Goal: Find specific page/section: Find specific page/section

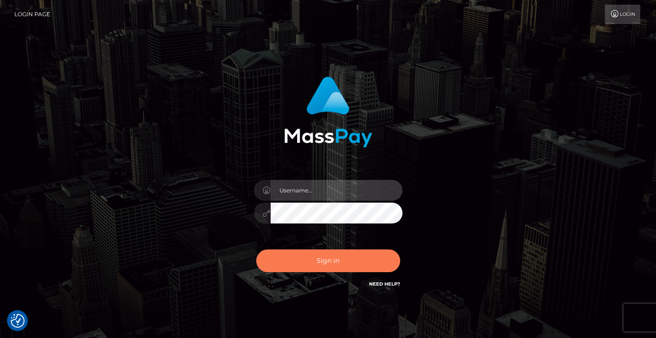
type input "[PERSON_NAME]"
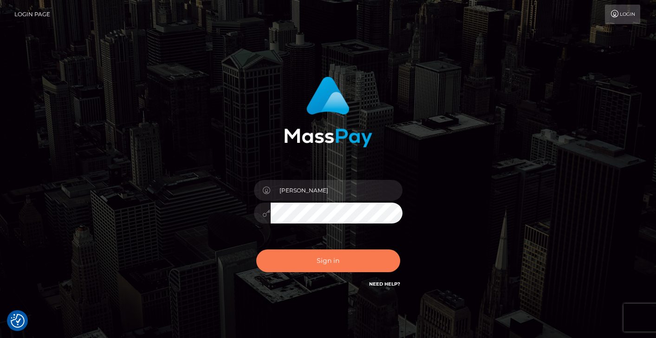
click at [308, 264] on button "Sign in" at bounding box center [328, 261] width 144 height 23
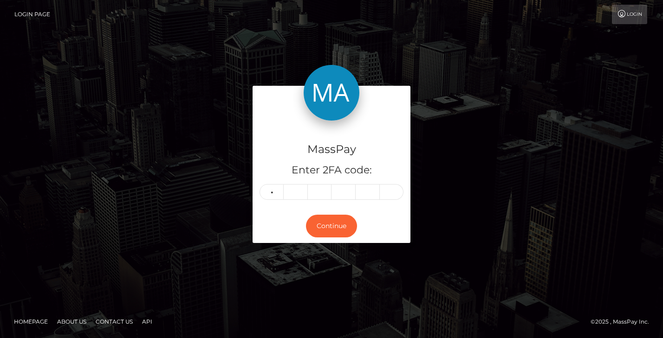
type input "7"
type input "4"
type input "6"
type input "7"
type input "3"
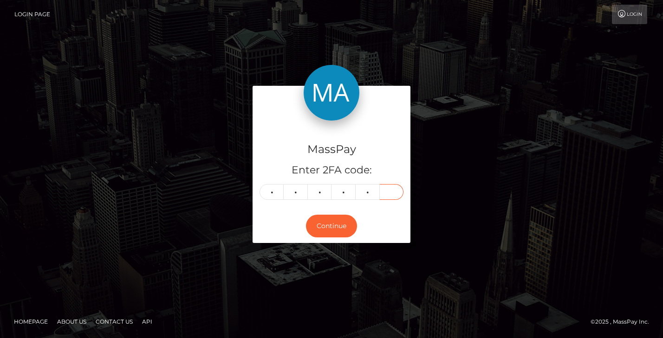
type input "6"
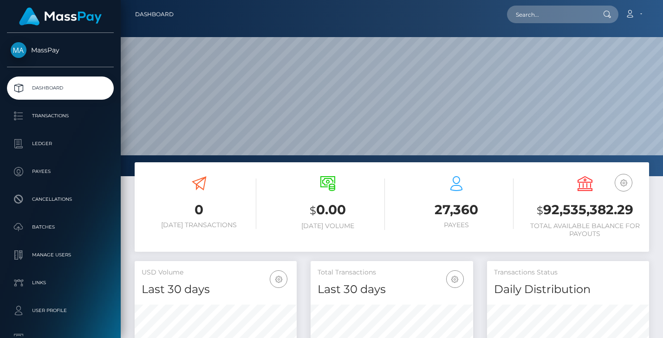
scroll to position [165, 162]
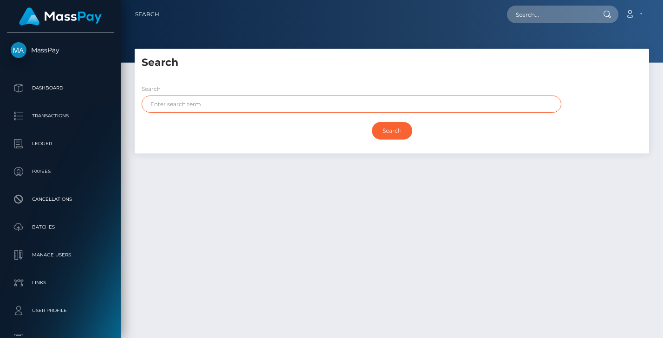
click at [220, 100] on input "text" at bounding box center [352, 104] width 420 height 17
type input "chiara"
click at [372, 122] on input "Search" at bounding box center [392, 131] width 40 height 18
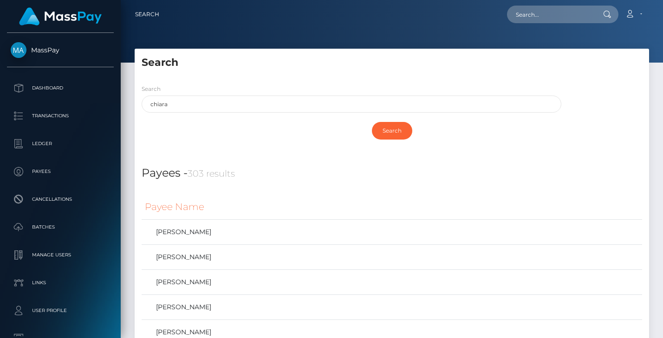
click at [275, 148] on div "Search" at bounding box center [392, 133] width 514 height 32
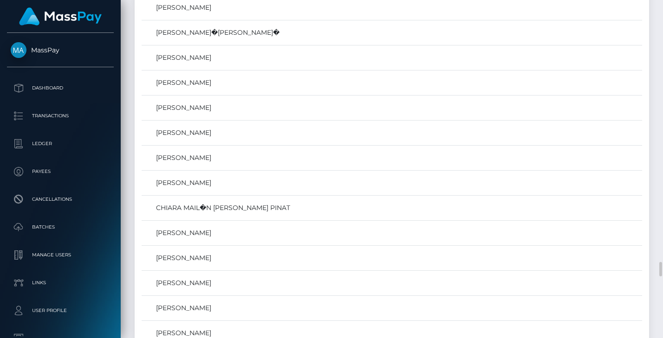
scroll to position [5777, 0]
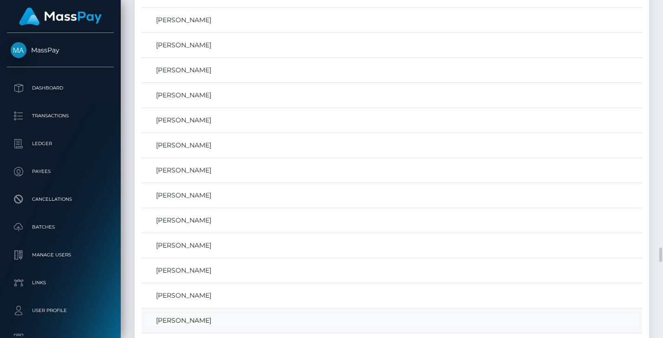
click at [175, 325] on link "Chiara Martín" at bounding box center [392, 320] width 494 height 13
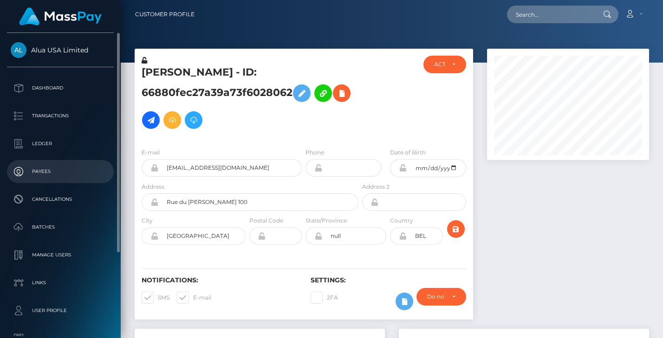
click at [44, 170] on p "Payees" at bounding box center [60, 172] width 99 height 14
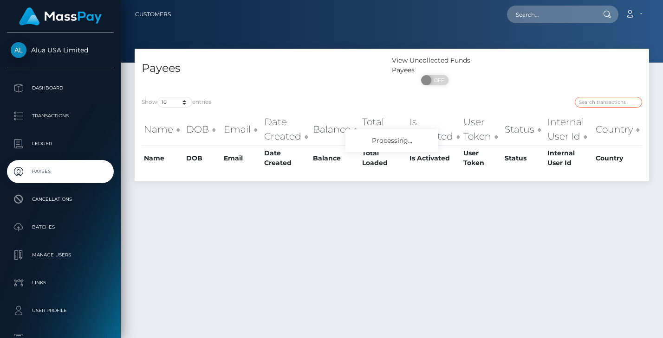
click at [594, 100] on input "search" at bounding box center [608, 102] width 67 height 11
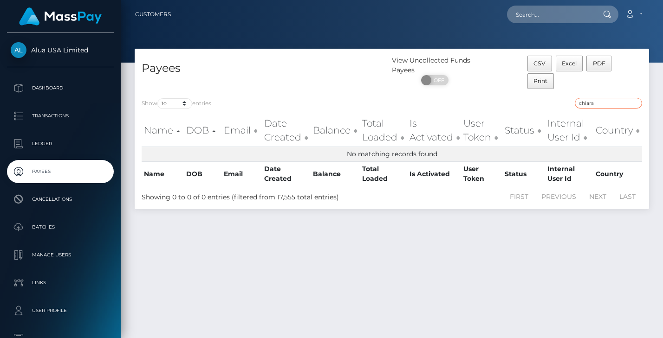
click at [605, 99] on input "chiara" at bounding box center [608, 103] width 67 height 11
type input "chiara"
